Goal: Transaction & Acquisition: Purchase product/service

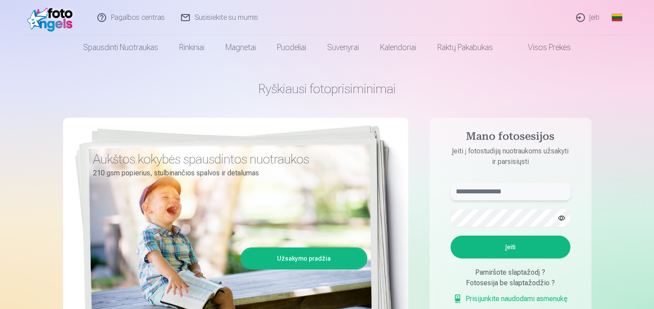
click at [525, 192] on input "text" at bounding box center [510, 192] width 120 height 18
type input "**********"
click at [526, 242] on button "Įeiti" at bounding box center [510, 247] width 120 height 23
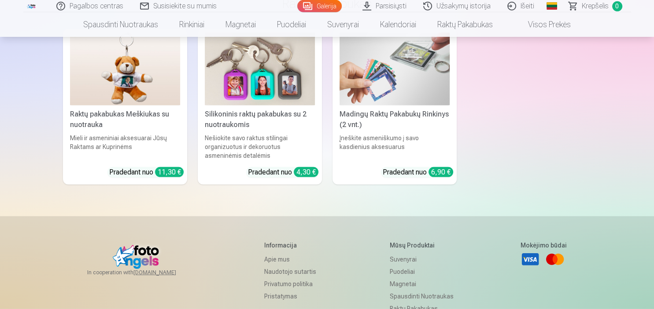
scroll to position [5647, 0]
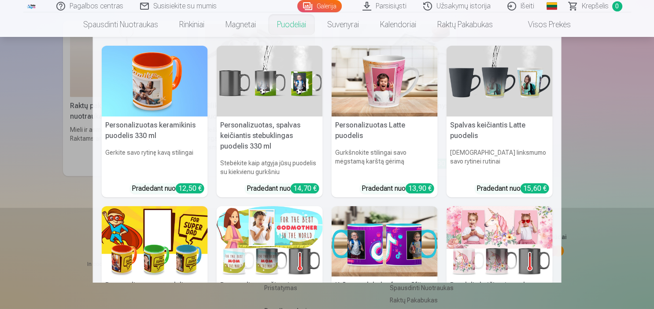
click at [295, 26] on link "Puodeliai" at bounding box center [291, 24] width 50 height 25
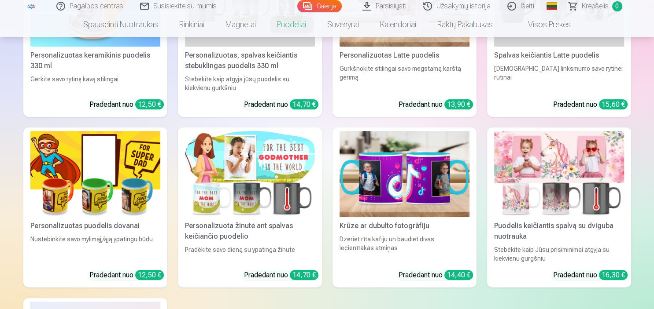
scroll to position [232, 0]
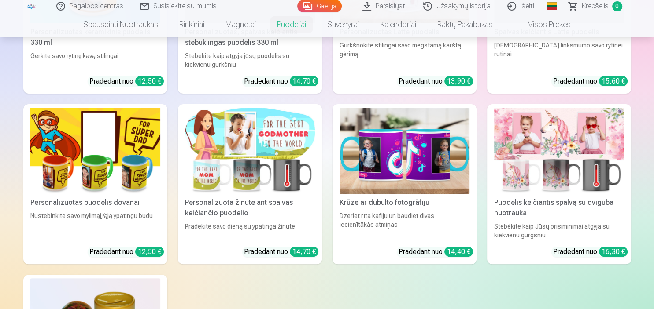
click at [376, 133] on img at bounding box center [404, 151] width 130 height 87
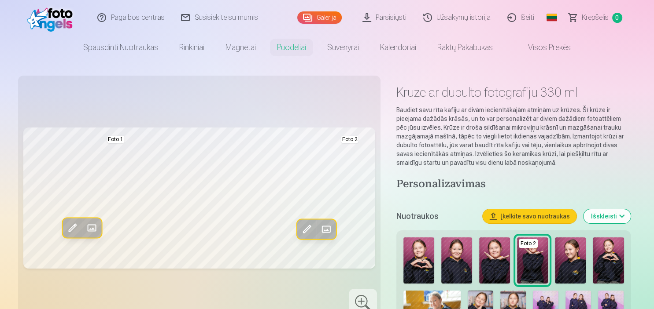
click at [327, 230] on span at bounding box center [326, 229] width 14 height 14
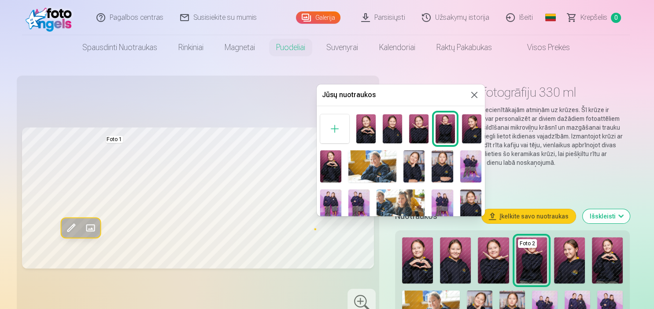
click at [467, 155] on img at bounding box center [470, 167] width 21 height 32
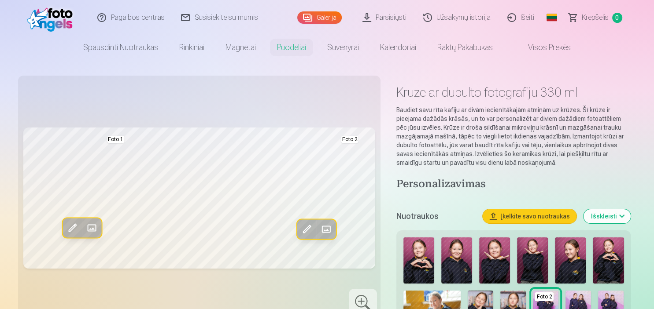
click at [310, 233] on span at bounding box center [306, 229] width 14 height 14
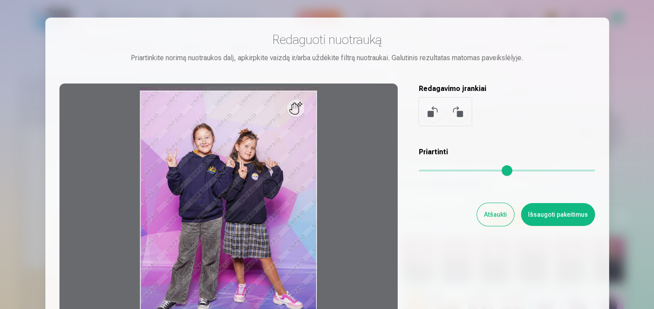
click at [494, 207] on button "Atšaukti" at bounding box center [495, 214] width 37 height 23
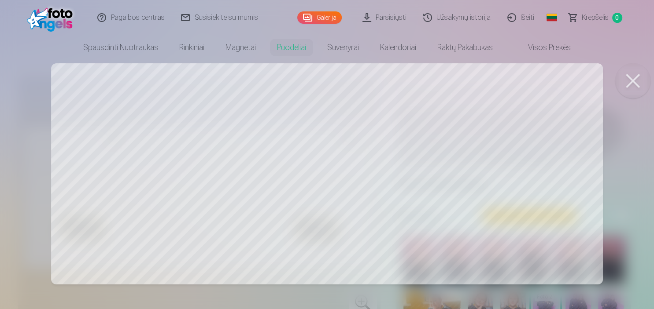
click at [322, 102] on div at bounding box center [327, 154] width 654 height 309
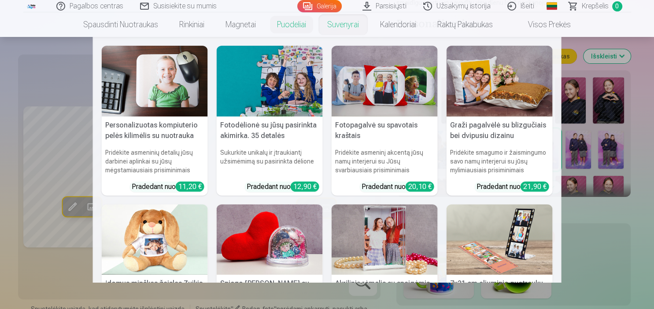
scroll to position [232, 0]
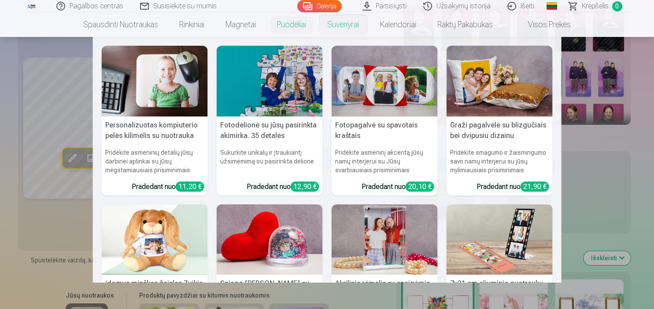
click at [321, 29] on link "Suvenyrai" at bounding box center [342, 24] width 53 height 25
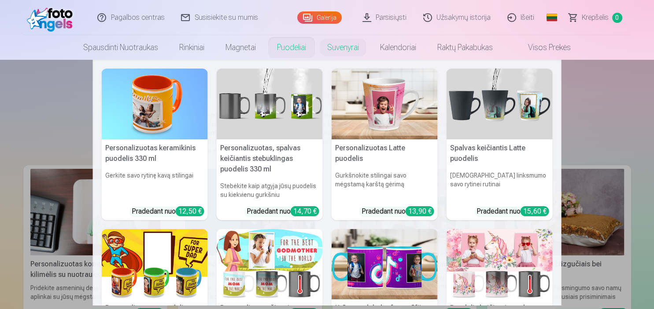
click at [289, 54] on link "Puodeliai" at bounding box center [291, 47] width 50 height 25
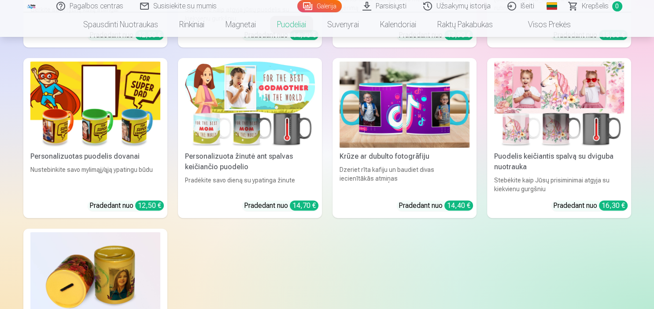
scroll to position [302, 0]
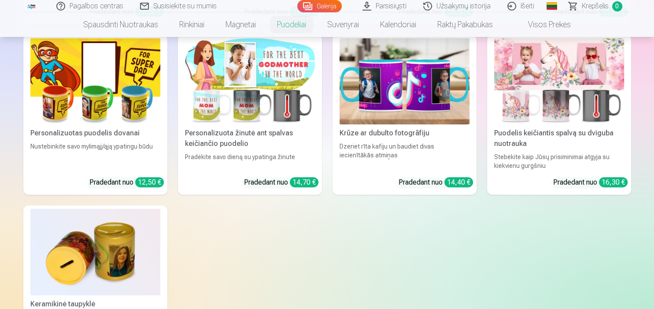
click at [335, 72] on div "Personalizuotas keramikinis puodelis 330 ml Gerkite savo rytinę kavą stilingai …" at bounding box center [326, 110] width 607 height 492
click at [371, 81] on img at bounding box center [404, 81] width 130 height 87
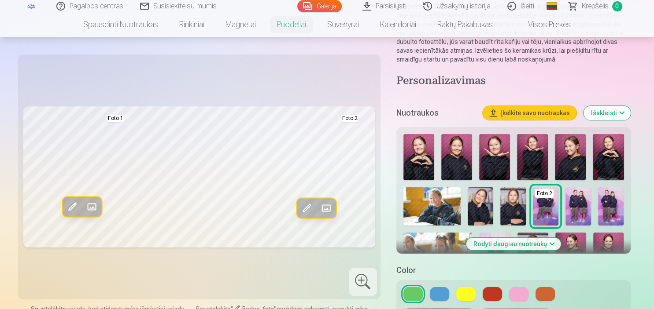
scroll to position [116, 0]
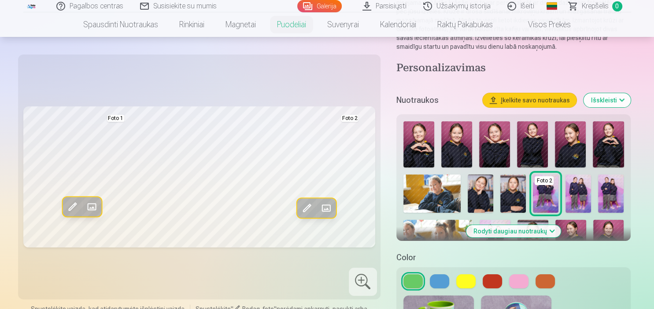
click at [366, 280] on div at bounding box center [363, 282] width 28 height 28
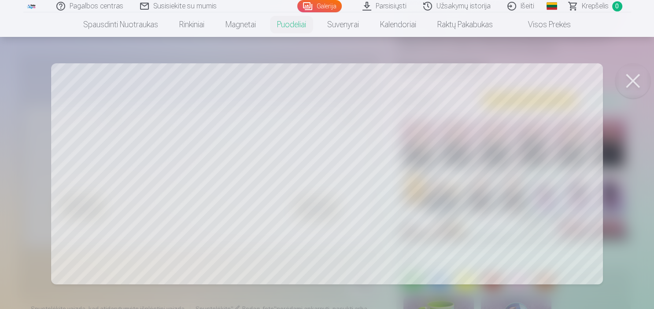
click at [337, 228] on div at bounding box center [327, 154] width 654 height 309
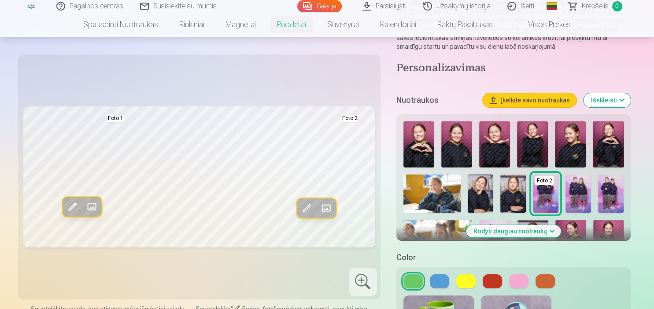
click at [438, 281] on button at bounding box center [439, 282] width 19 height 14
click at [464, 280] on button at bounding box center [465, 282] width 19 height 14
click at [413, 281] on button at bounding box center [412, 282] width 19 height 14
click at [517, 276] on button at bounding box center [518, 282] width 19 height 14
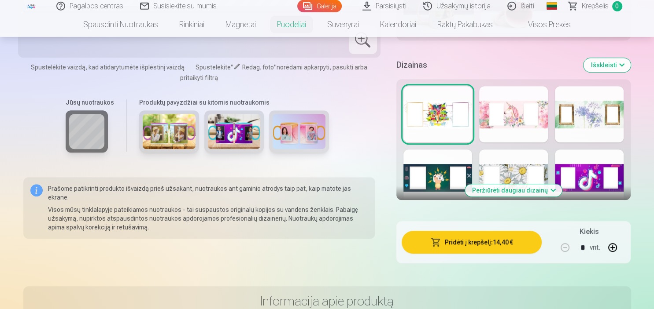
scroll to position [418, 0]
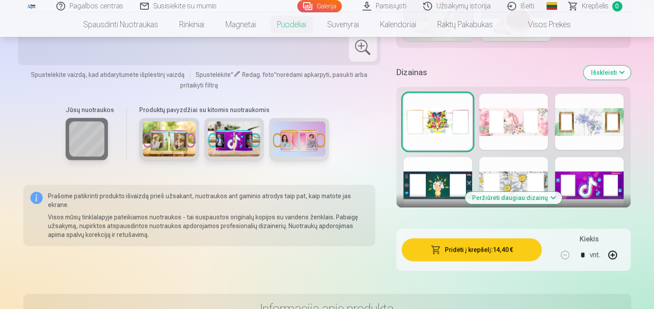
click at [572, 194] on div at bounding box center [589, 185] width 69 height 56
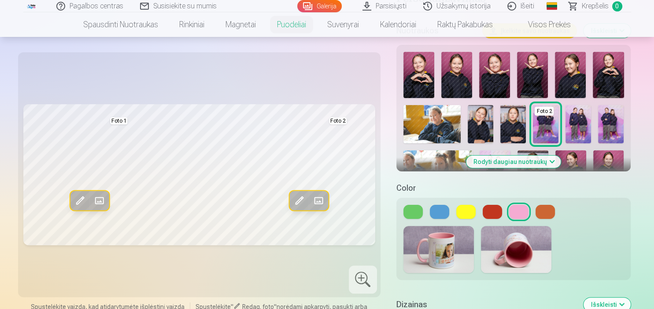
scroll to position [162, 0]
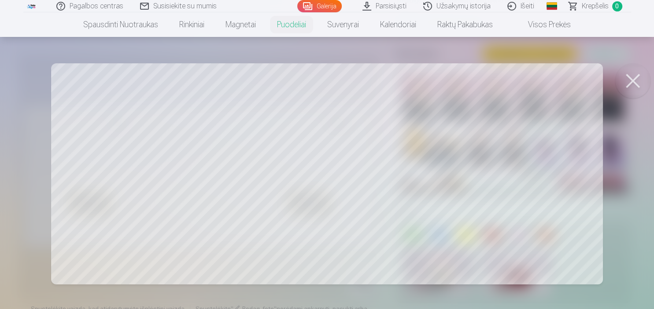
click at [177, 131] on div at bounding box center [327, 154] width 654 height 309
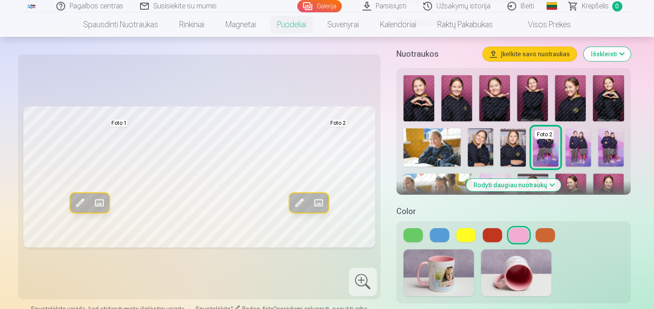
click at [515, 146] on img at bounding box center [513, 148] width 26 height 38
click at [534, 154] on img at bounding box center [546, 148] width 26 height 38
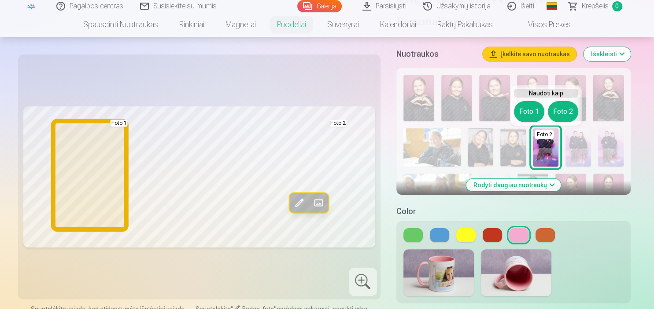
click at [529, 117] on button "Foto 1" at bounding box center [529, 111] width 30 height 21
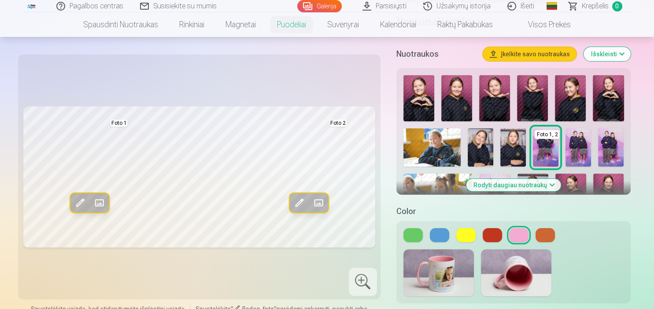
click at [546, 144] on img at bounding box center [546, 148] width 26 height 38
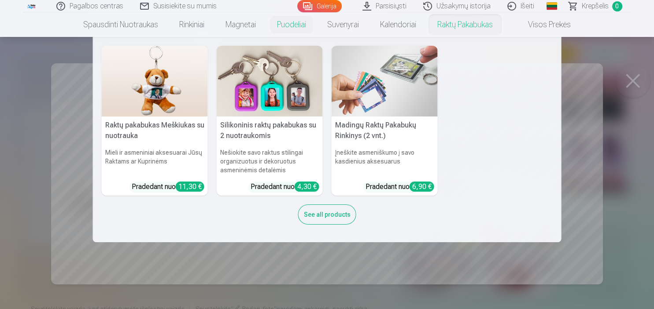
click at [587, 71] on nav "Raktų pakabukas Meškiukas su nuotrauka Mieli ir asmeniniai aksesuarai Jūsų Rakt…" at bounding box center [327, 140] width 654 height 206
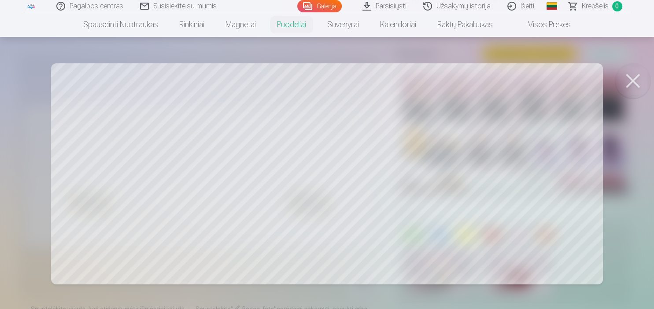
click at [636, 75] on button at bounding box center [632, 80] width 35 height 35
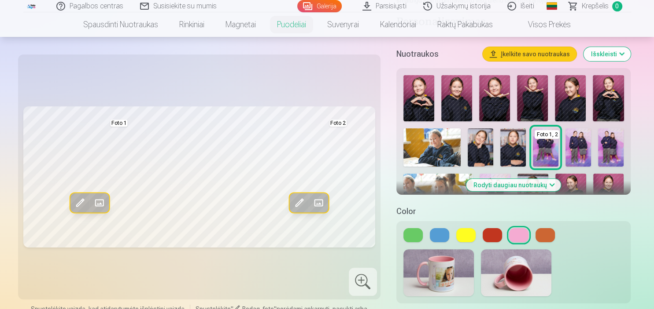
click at [555, 150] on img at bounding box center [546, 148] width 26 height 38
click at [472, 145] on img at bounding box center [480, 148] width 26 height 38
click at [372, 105] on div "Redag. foto Pakeisti Foto 1 Redag. foto Pakeisti Foto 2" at bounding box center [199, 177] width 352 height 235
click at [580, 139] on img at bounding box center [578, 148] width 26 height 38
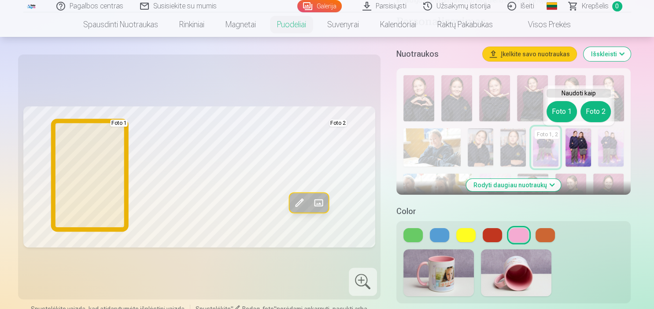
click at [563, 115] on button "Foto 1" at bounding box center [561, 111] width 30 height 21
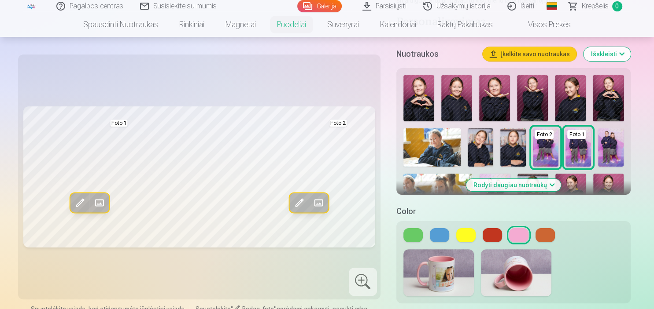
click at [548, 138] on div "Foto 2" at bounding box center [543, 134] width 19 height 9
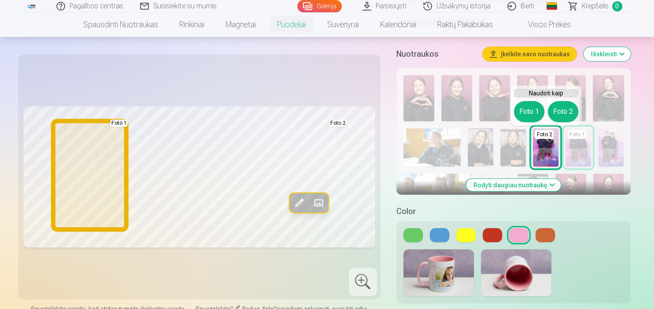
click at [527, 115] on button "Foto 1" at bounding box center [529, 111] width 30 height 21
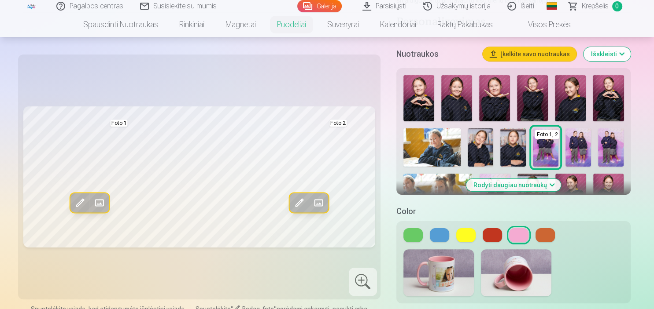
click at [613, 142] on img at bounding box center [611, 148] width 26 height 38
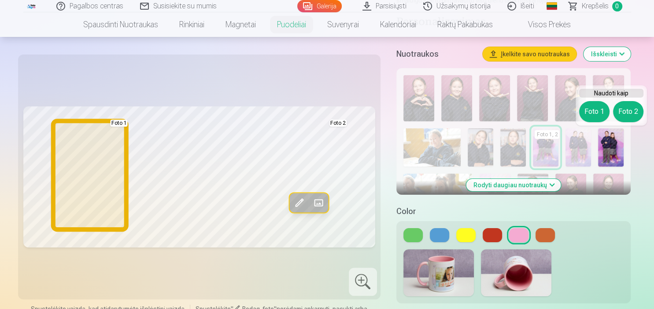
click at [592, 116] on button "Foto 1" at bounding box center [594, 111] width 30 height 21
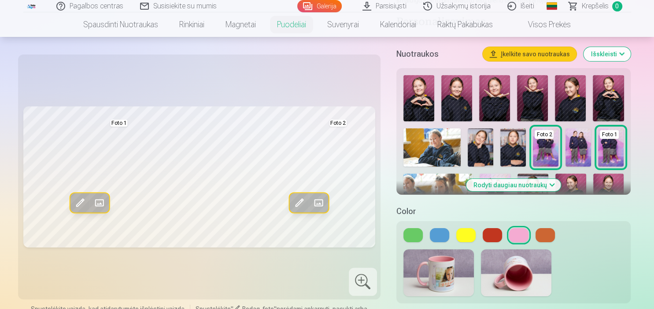
click at [578, 152] on img at bounding box center [578, 148] width 26 height 38
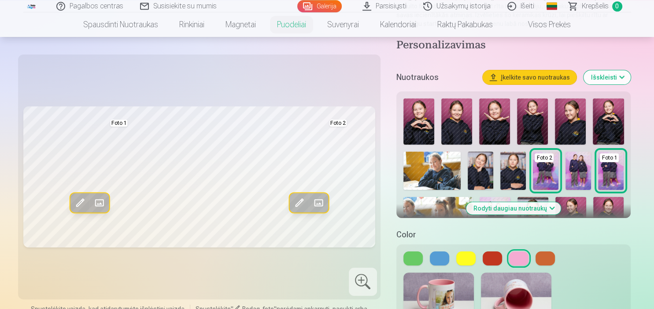
scroll to position [139, 0]
click at [459, 121] on img at bounding box center [456, 122] width 31 height 46
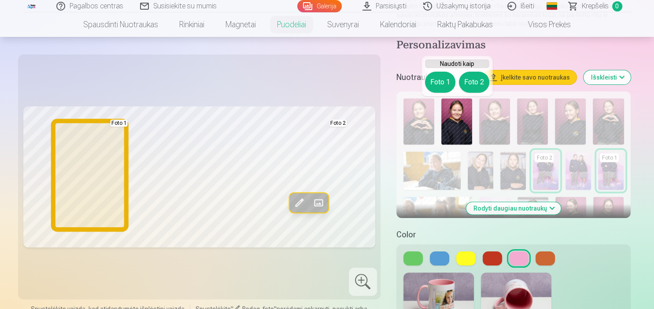
click at [436, 91] on button "Foto 1" at bounding box center [440, 82] width 30 height 21
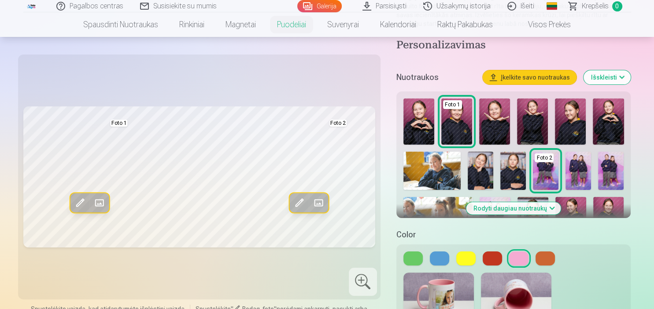
click at [450, 167] on img at bounding box center [432, 171] width 58 height 38
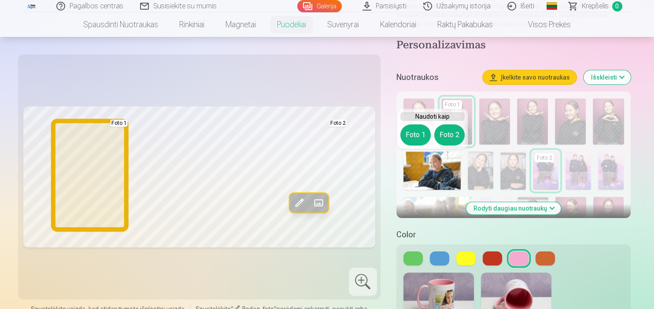
click at [416, 135] on button "Foto 1" at bounding box center [415, 135] width 30 height 21
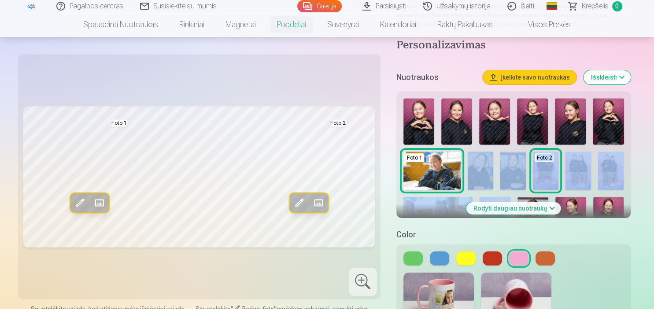
drag, startPoint x: 496, startPoint y: 173, endPoint x: 485, endPoint y: 170, distance: 11.0
click at [485, 170] on div "Foto 1 Foto 2" at bounding box center [514, 218] width 228 height 247
click at [485, 170] on img at bounding box center [480, 171] width 26 height 38
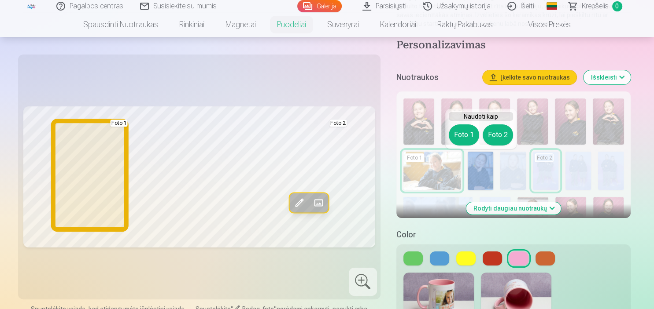
click at [460, 136] on button "Foto 1" at bounding box center [464, 135] width 30 height 21
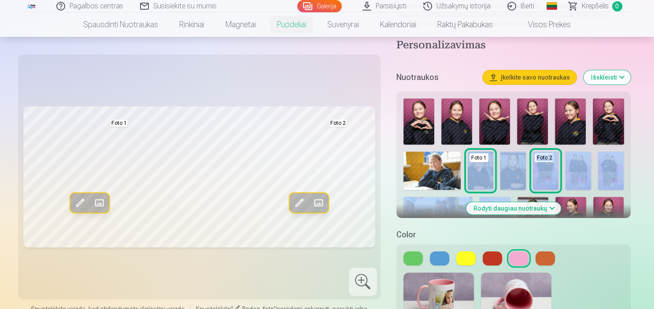
click at [623, 168] on div "Foto 1 Foto 2" at bounding box center [514, 218] width 228 height 247
click at [621, 167] on img at bounding box center [611, 171] width 26 height 38
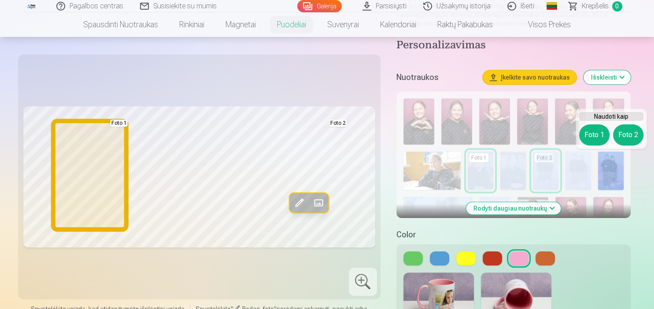
click at [592, 129] on button "Foto 1" at bounding box center [594, 135] width 30 height 21
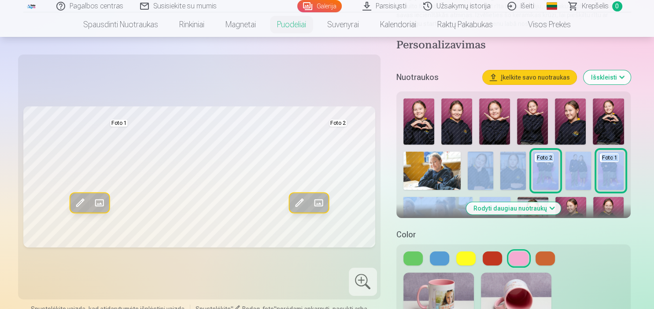
click at [555, 170] on img at bounding box center [546, 171] width 26 height 38
click at [583, 171] on img at bounding box center [578, 171] width 26 height 38
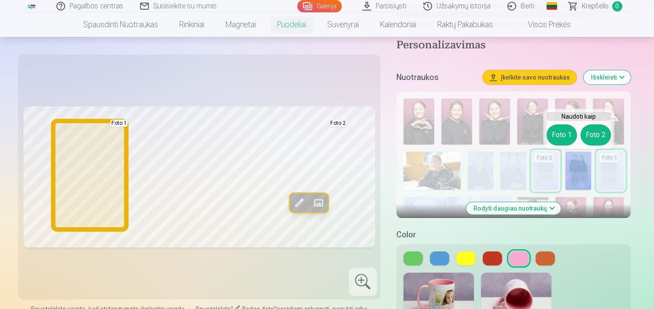
click at [554, 130] on button "Foto 1" at bounding box center [561, 135] width 30 height 21
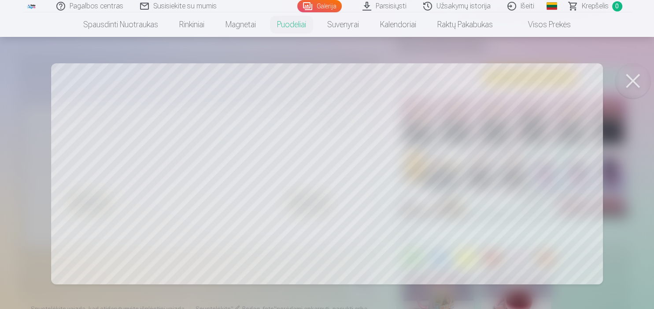
click at [418, 184] on div at bounding box center [327, 154] width 654 height 309
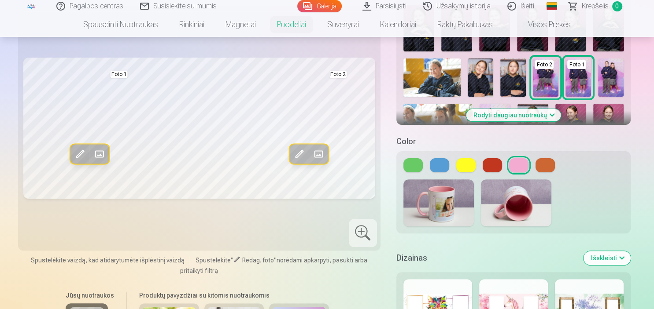
scroll to position [279, 0]
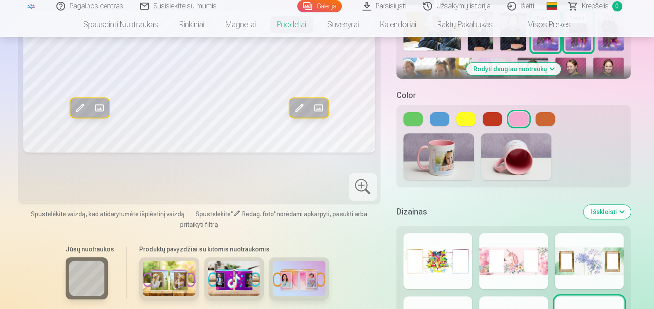
click at [436, 117] on button at bounding box center [439, 119] width 19 height 14
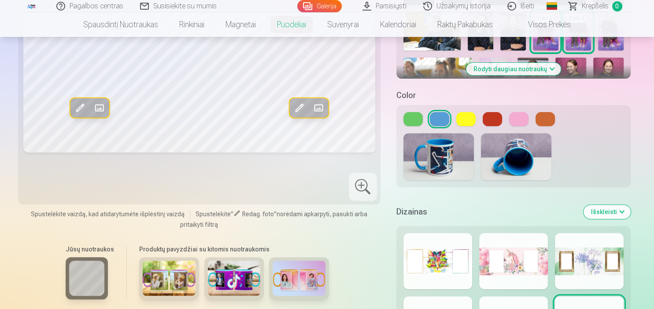
click at [486, 119] on div at bounding box center [513, 119] width 221 height 14
click at [486, 119] on button at bounding box center [491, 119] width 19 height 14
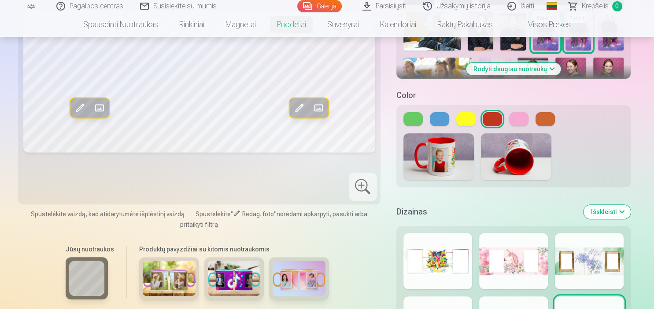
click at [535, 121] on div at bounding box center [513, 119] width 221 height 14
click at [543, 121] on button at bounding box center [544, 119] width 19 height 14
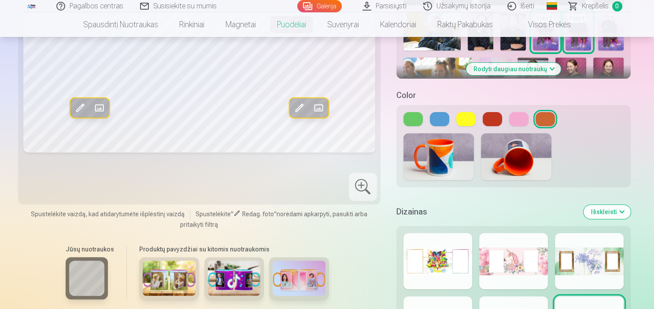
click at [516, 117] on button at bounding box center [518, 119] width 19 height 14
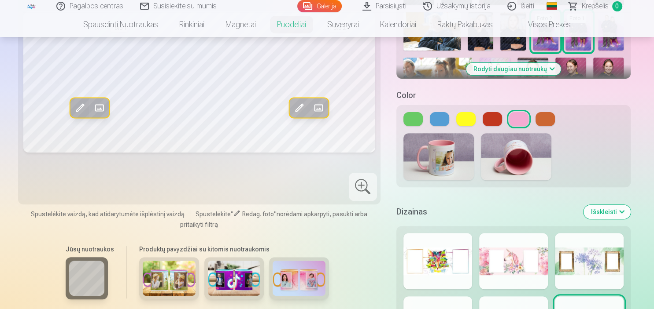
click at [498, 116] on button at bounding box center [491, 119] width 19 height 14
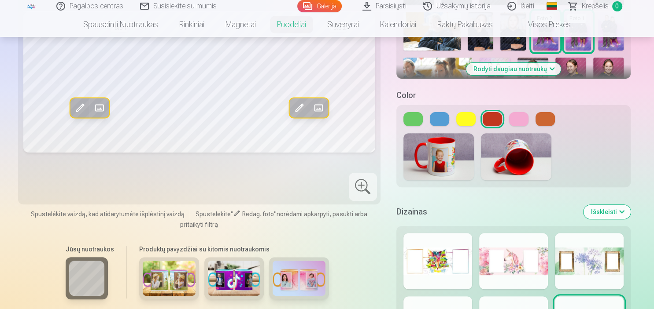
click at [466, 115] on button at bounding box center [465, 119] width 19 height 14
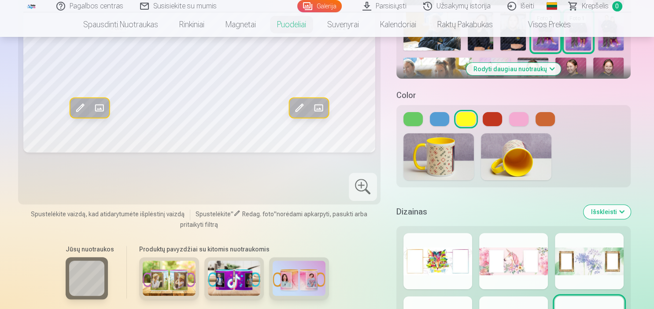
click at [418, 119] on button at bounding box center [412, 119] width 19 height 14
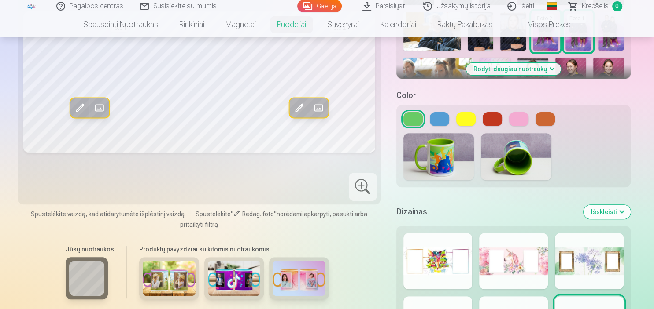
click at [434, 117] on button at bounding box center [439, 119] width 19 height 14
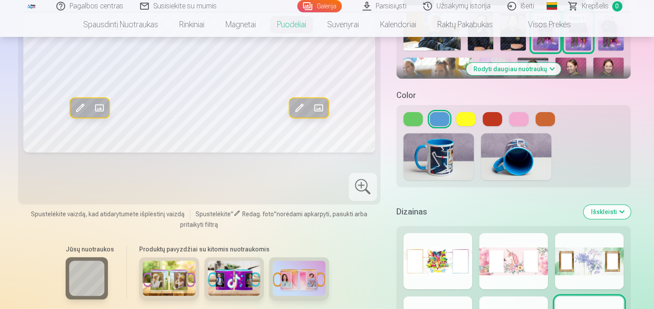
click at [525, 168] on img at bounding box center [516, 156] width 70 height 47
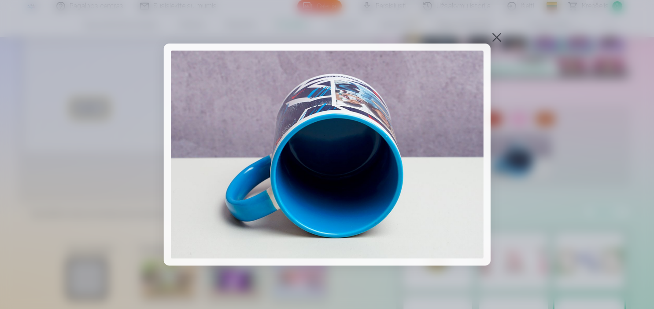
click at [492, 44] on div at bounding box center [327, 154] width 654 height 309
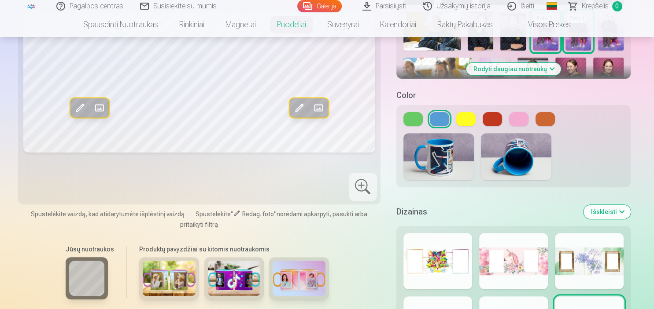
click at [521, 116] on button at bounding box center [518, 119] width 19 height 14
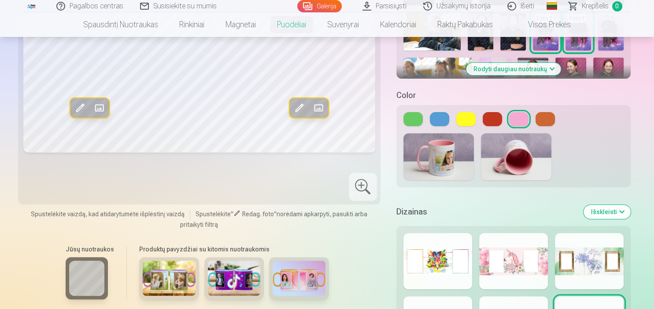
click at [435, 121] on button at bounding box center [439, 119] width 19 height 14
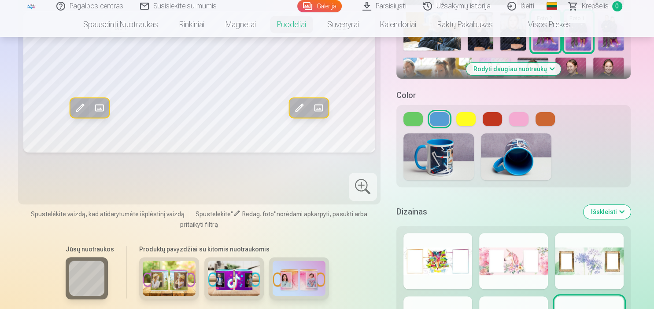
click at [147, 169] on div "Redag. foto Pakeisti Foto 1 Redag. foto Pakeisti Foto 2" at bounding box center [199, 82] width 352 height 235
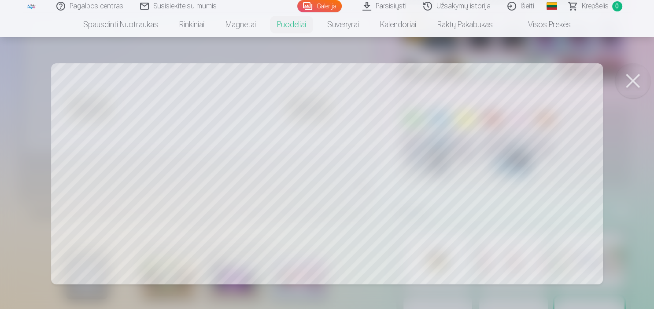
click at [637, 82] on button at bounding box center [632, 80] width 35 height 35
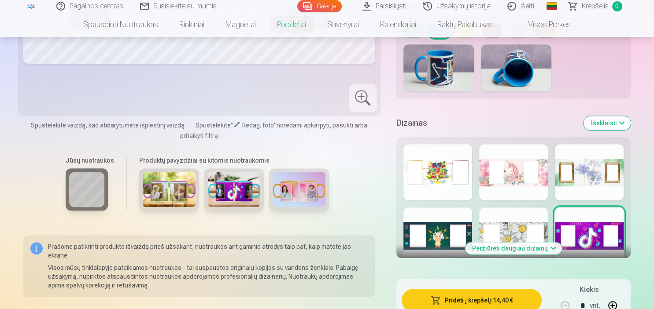
scroll to position [371, 0]
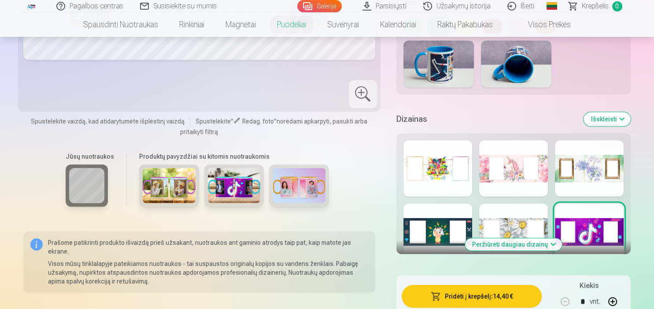
click at [504, 226] on div at bounding box center [513, 232] width 69 height 56
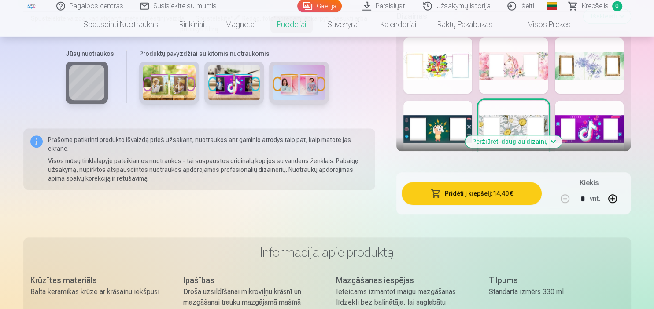
scroll to position [511, 0]
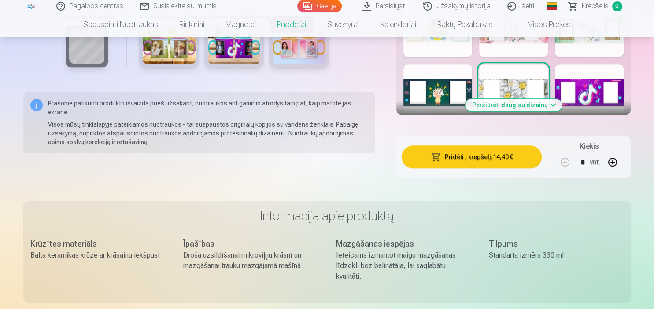
click at [578, 88] on div at bounding box center [589, 92] width 69 height 56
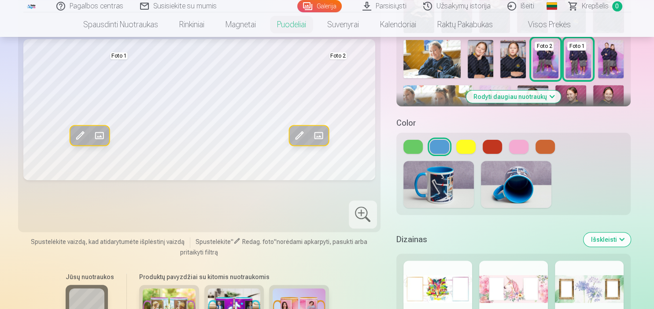
scroll to position [232, 0]
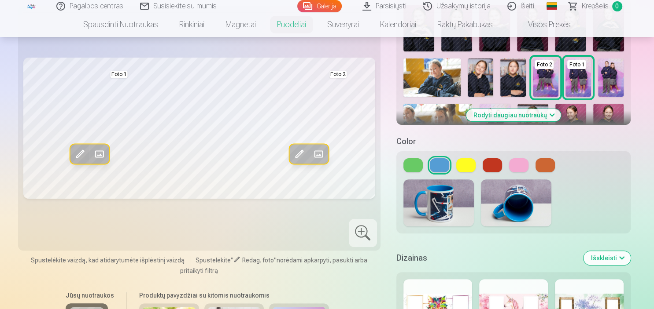
click at [413, 172] on button at bounding box center [412, 165] width 19 height 14
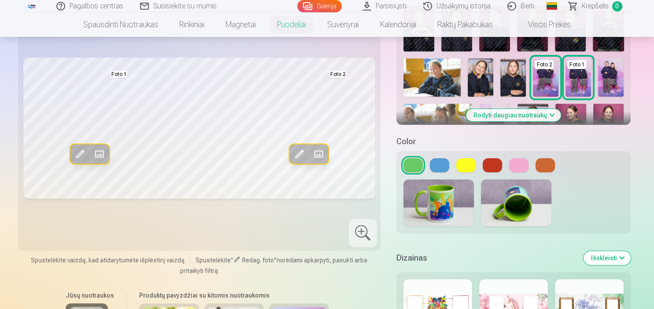
click at [462, 160] on button at bounding box center [465, 165] width 19 height 14
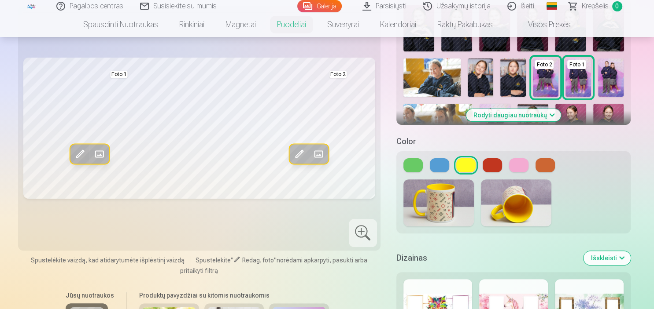
click at [506, 161] on div at bounding box center [513, 165] width 221 height 14
click at [519, 163] on button at bounding box center [518, 165] width 19 height 14
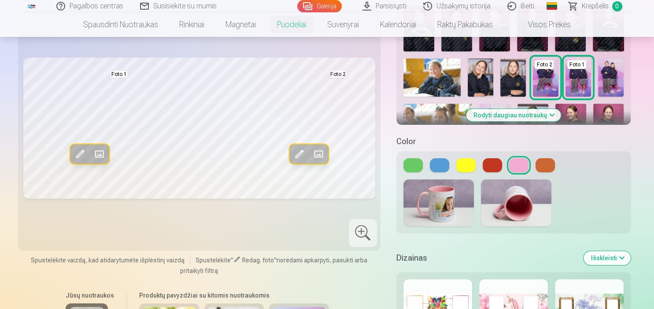
click at [435, 164] on button at bounding box center [439, 165] width 19 height 14
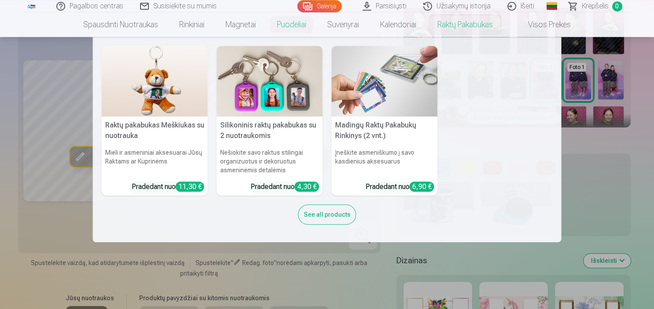
scroll to position [231, 0]
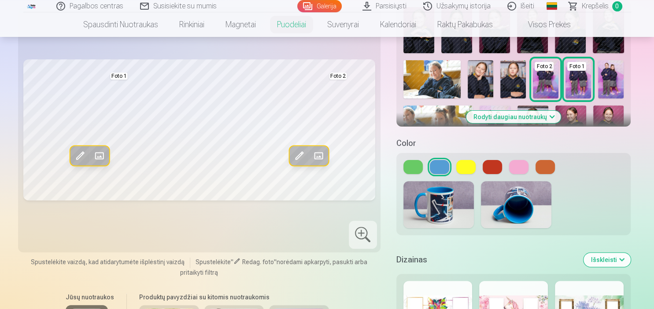
click at [554, 25] on link "Visos prekės" at bounding box center [542, 24] width 78 height 25
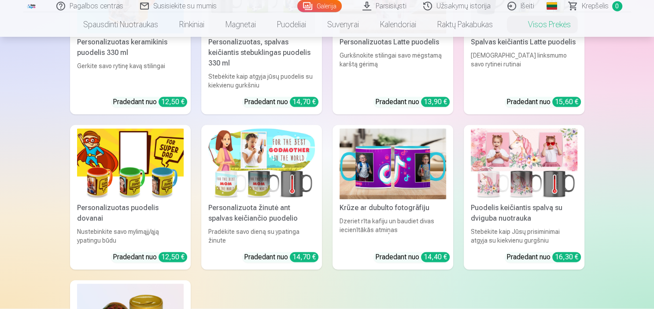
scroll to position [1139, 0]
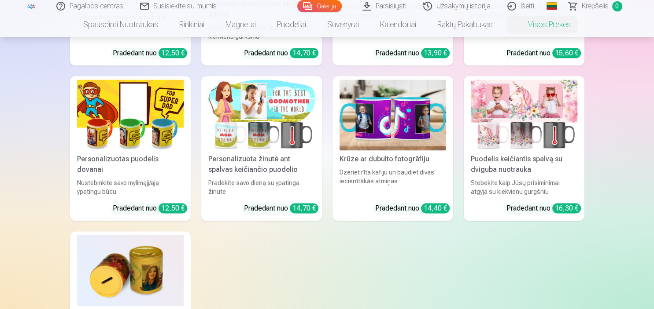
click at [428, 136] on img at bounding box center [392, 115] width 107 height 71
